Goal: Navigation & Orientation: Find specific page/section

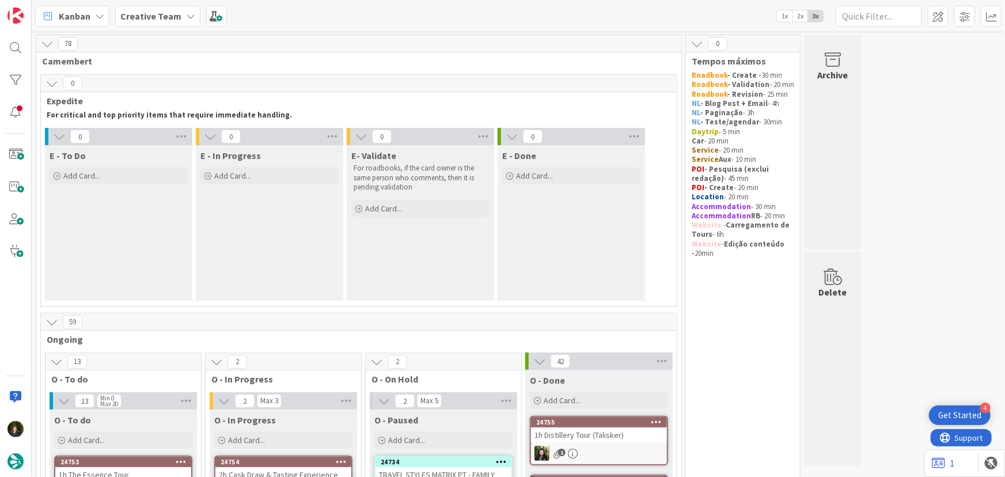
scroll to position [255, 0]
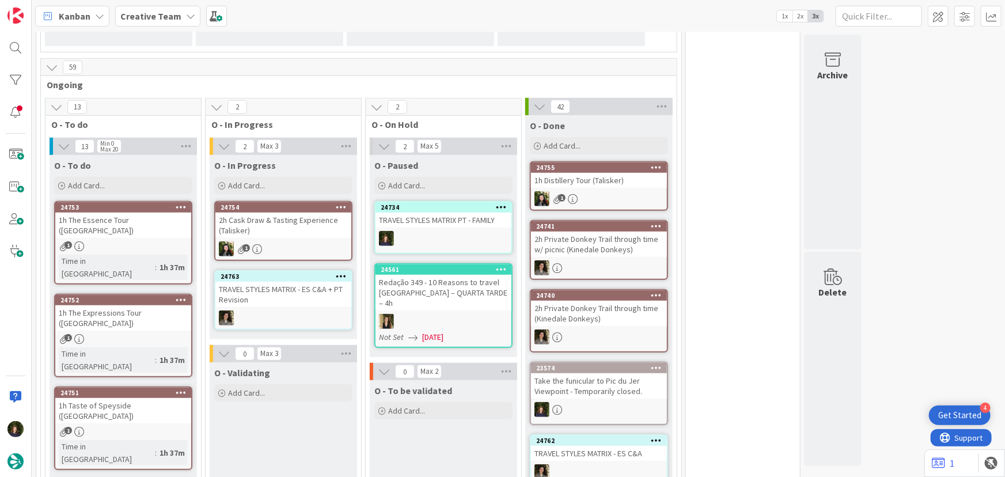
click at [656, 367] on icon at bounding box center [657, 368] width 11 height 8
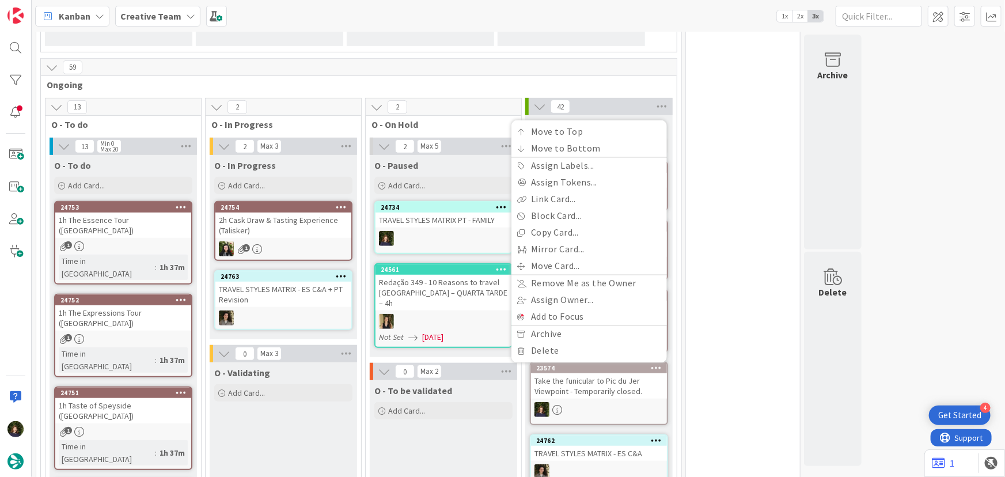
click at [585, 405] on div at bounding box center [599, 409] width 136 height 15
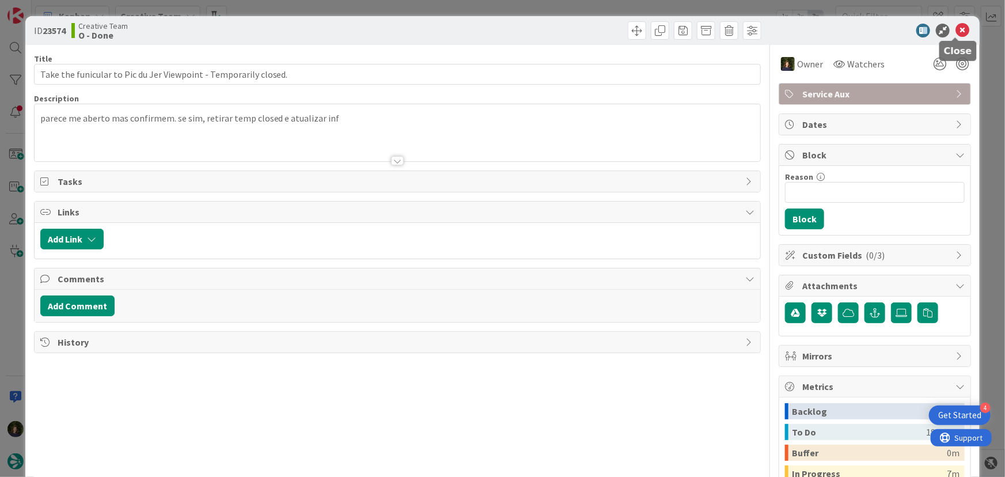
click at [956, 29] on icon at bounding box center [963, 31] width 14 height 14
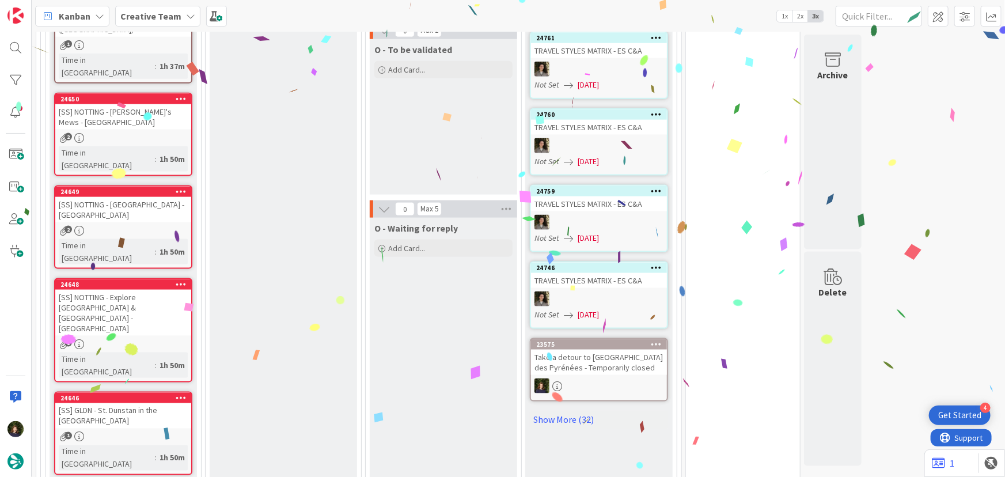
scroll to position [829, 0]
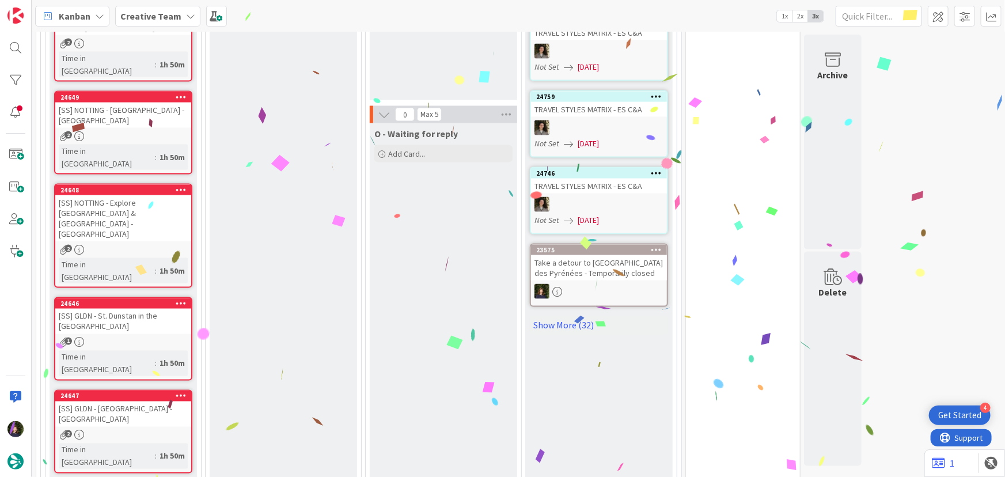
click at [614, 270] on div "Take a detour to [GEOGRAPHIC_DATA] des Pyrénées - Temporarily closed" at bounding box center [599, 267] width 136 height 25
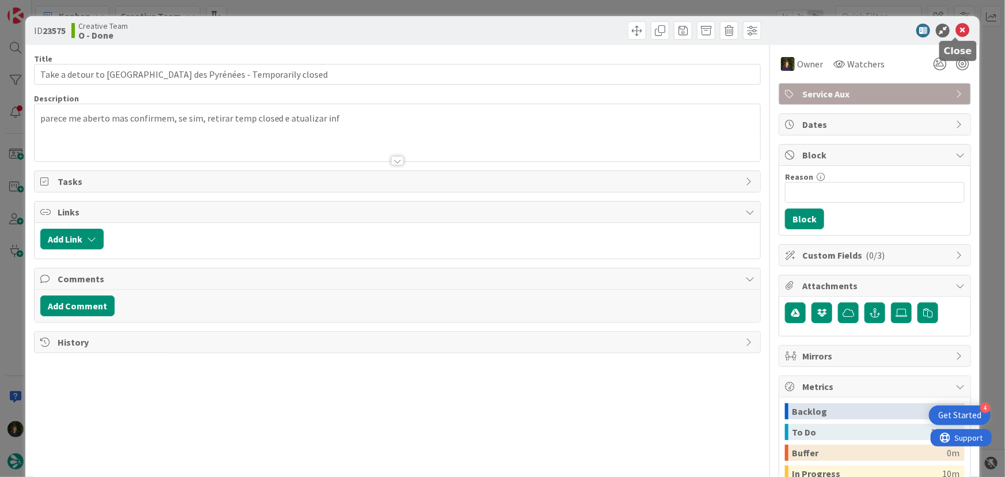
click at [958, 33] on icon at bounding box center [963, 31] width 14 height 14
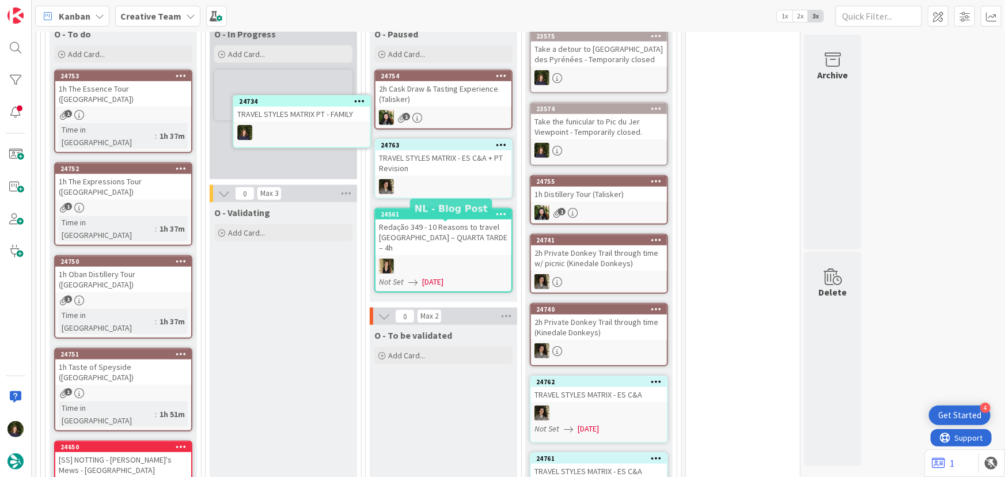
scroll to position [367, 0]
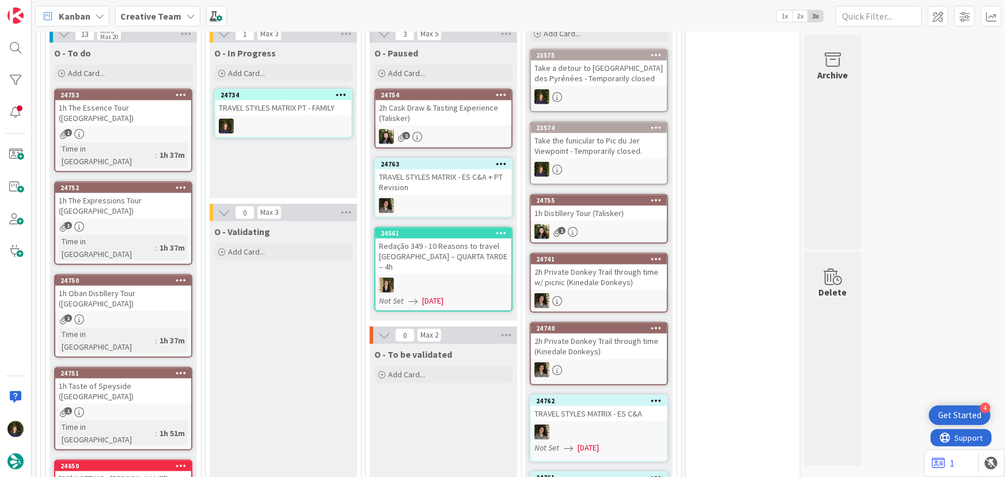
click at [281, 117] on div "24734 TRAVEL STYLES MATRIX PT - FAMILY" at bounding box center [283, 114] width 138 height 50
